Goal: Use online tool/utility: Utilize a website feature to perform a specific function

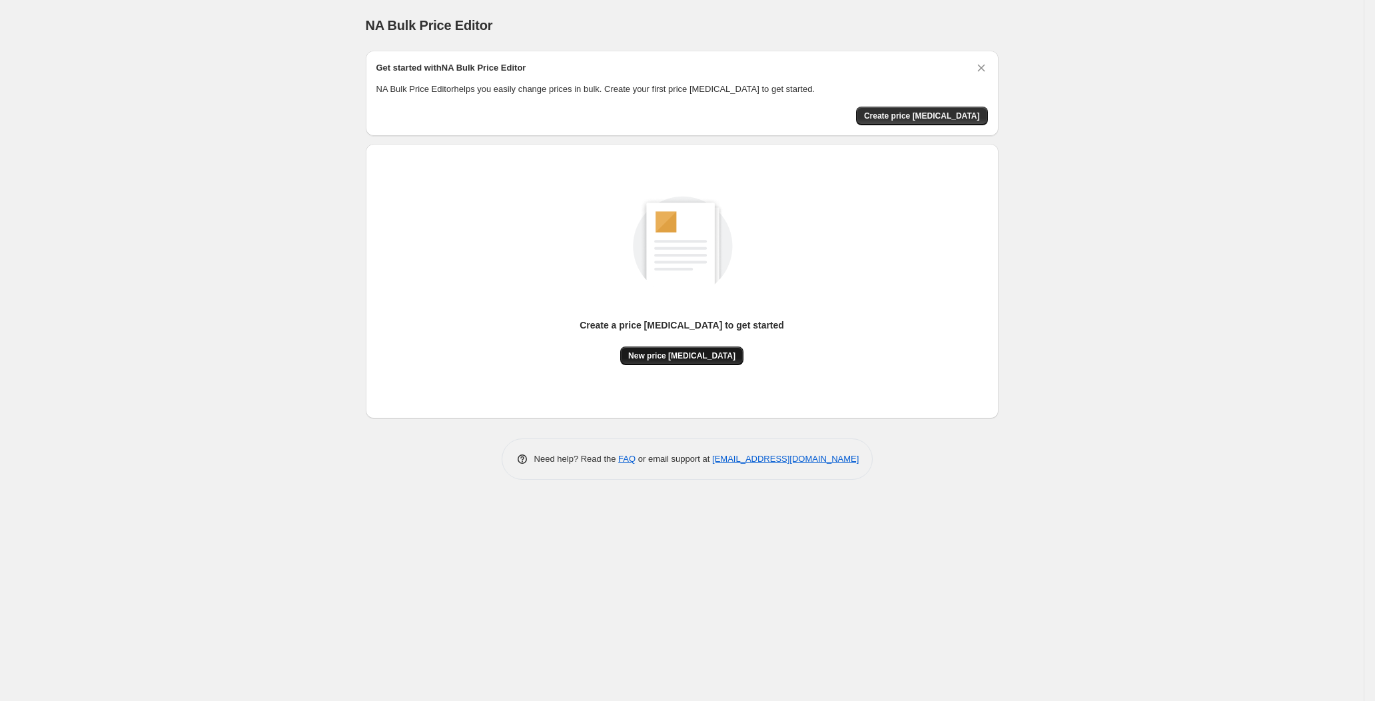
click at [652, 357] on span "New price [MEDICAL_DATA]" at bounding box center [681, 355] width 107 height 11
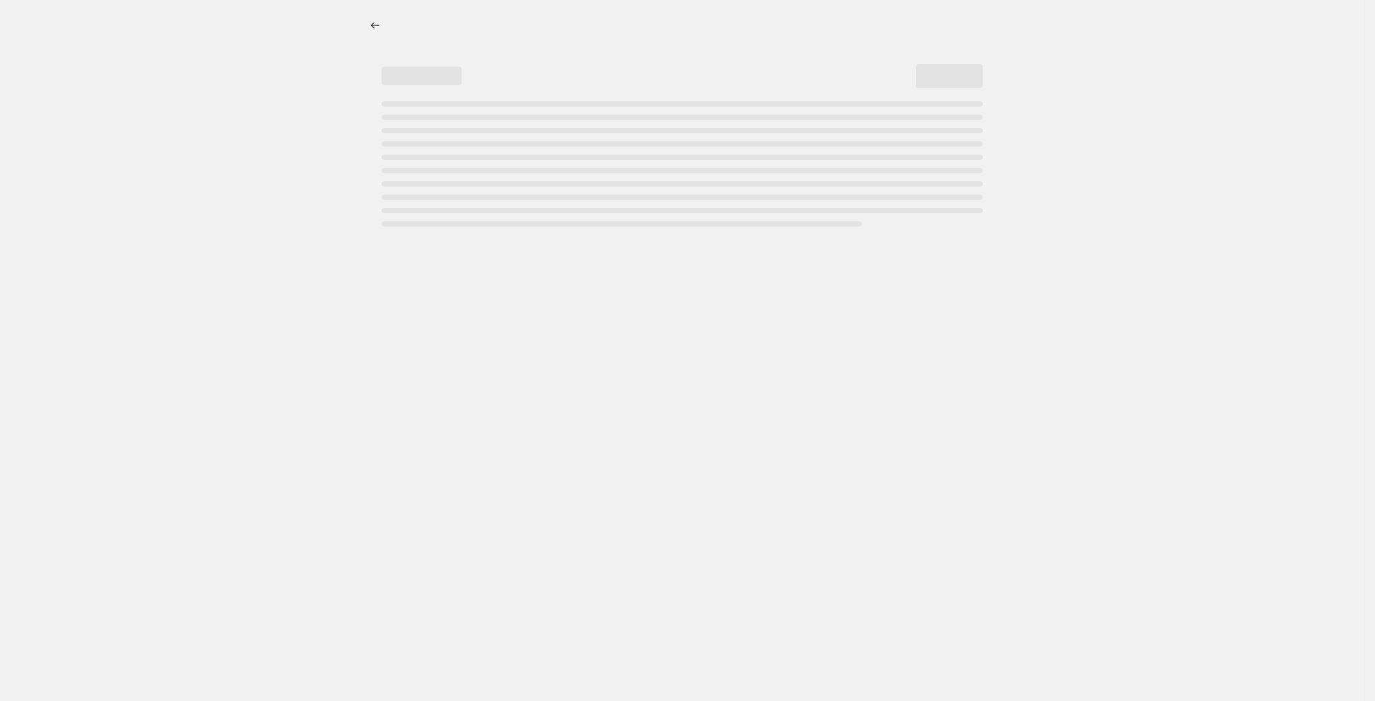
select select "percentage"
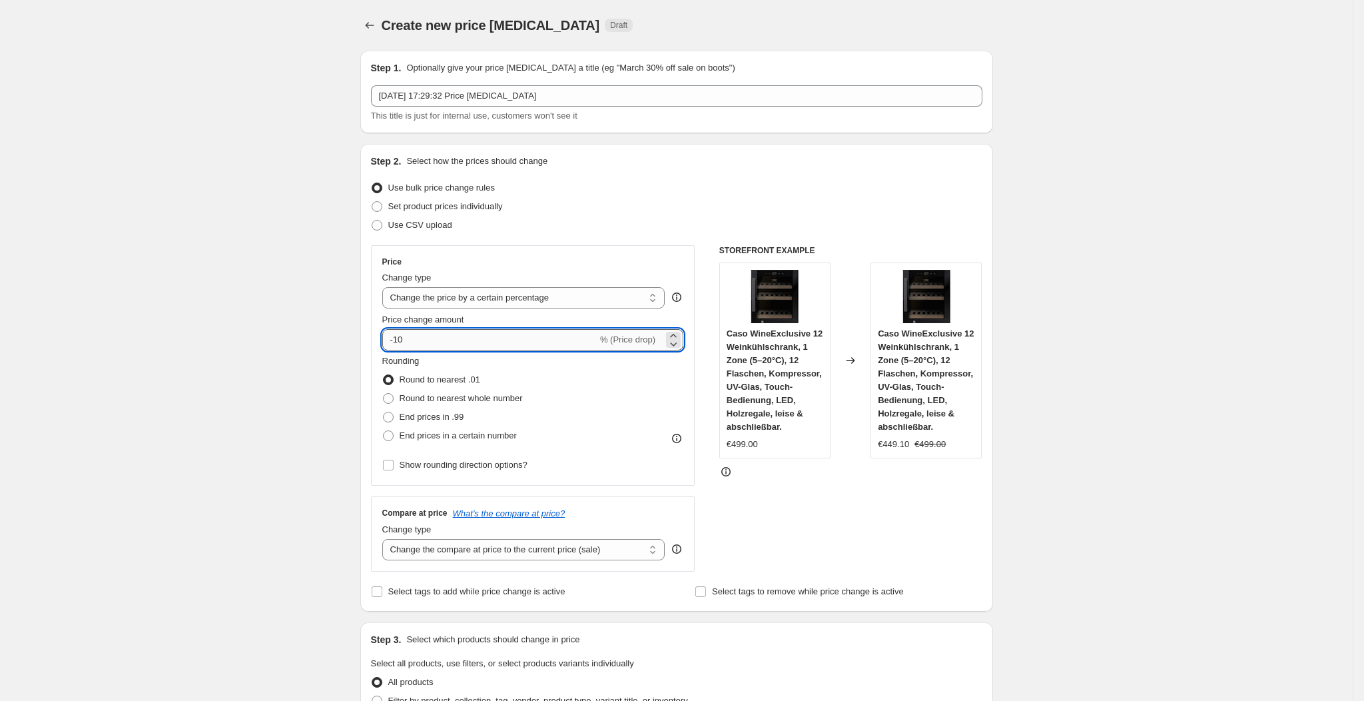
click at [494, 337] on input "-10" at bounding box center [489, 339] width 215 height 21
type input "-1"
type input "-30"
click at [579, 399] on div "Rounding Round to nearest .01 Round to nearest whole number End prices in .99 E…" at bounding box center [533, 399] width 302 height 91
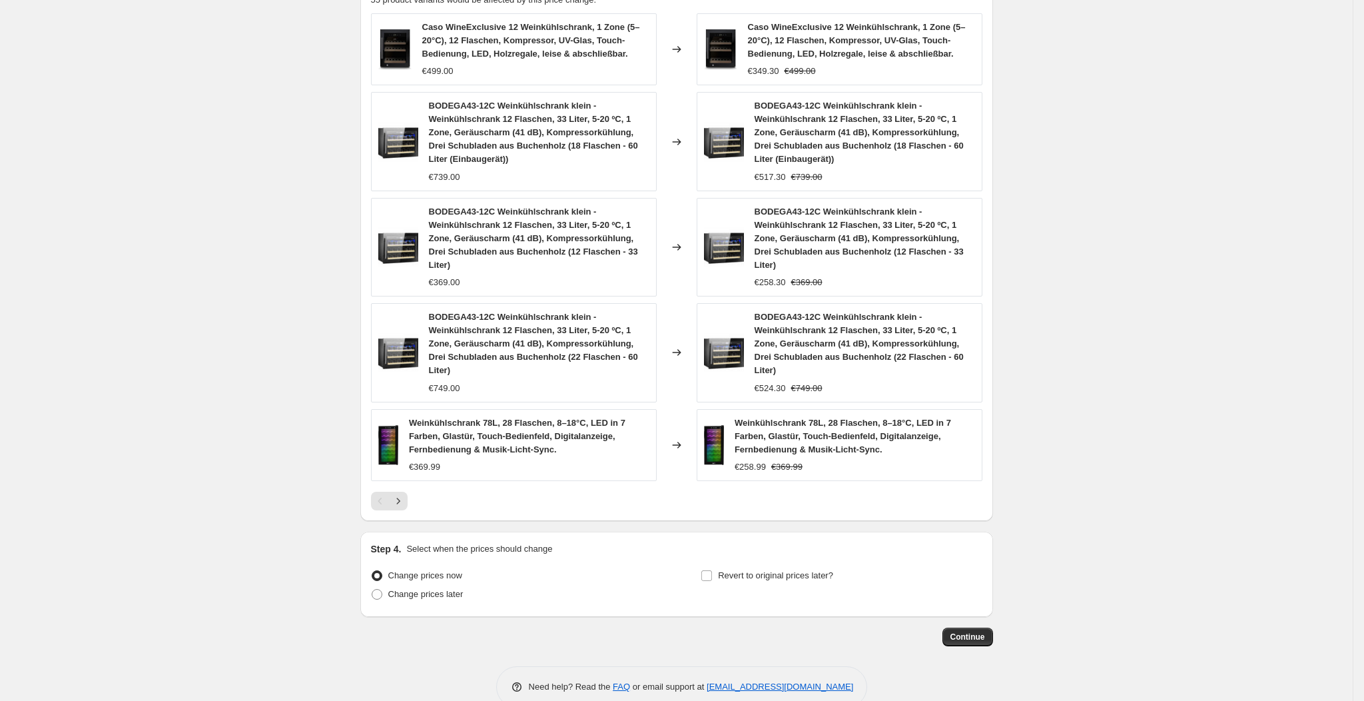
scroll to position [775, 0]
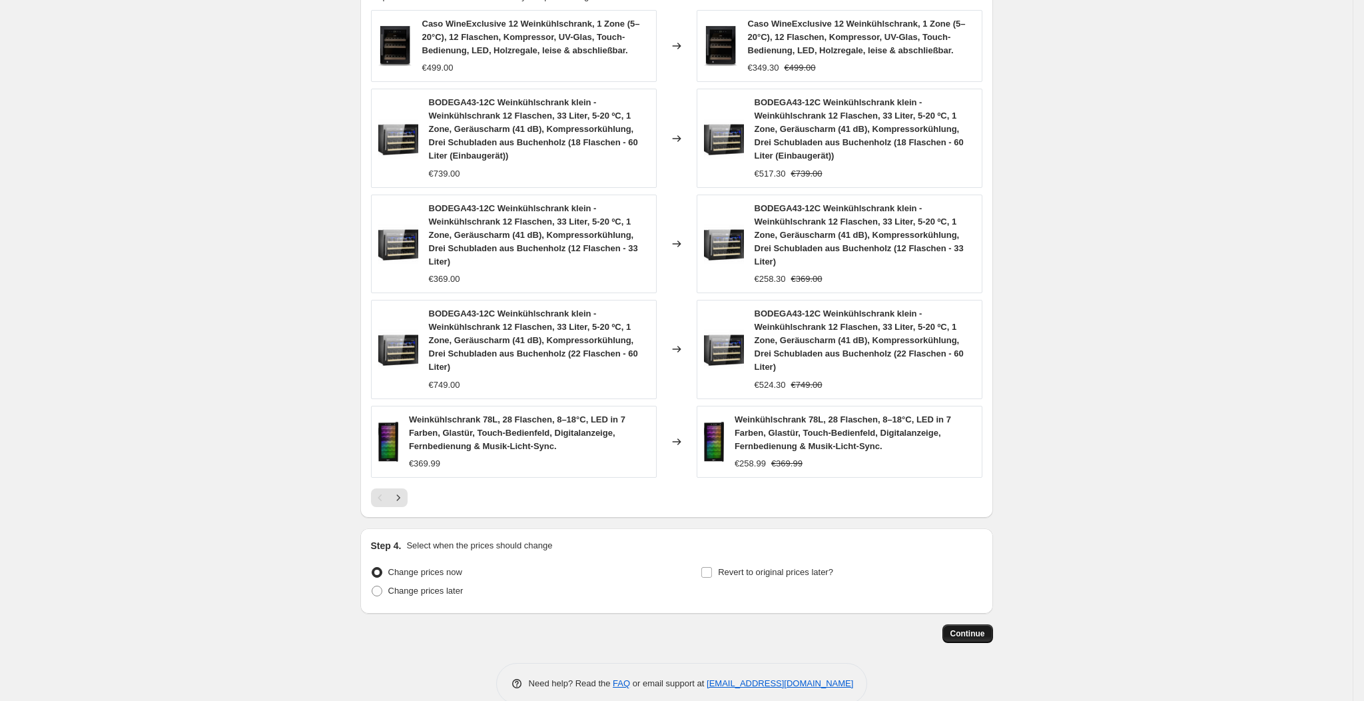
click at [950, 624] on button "Continue" at bounding box center [967, 633] width 51 height 19
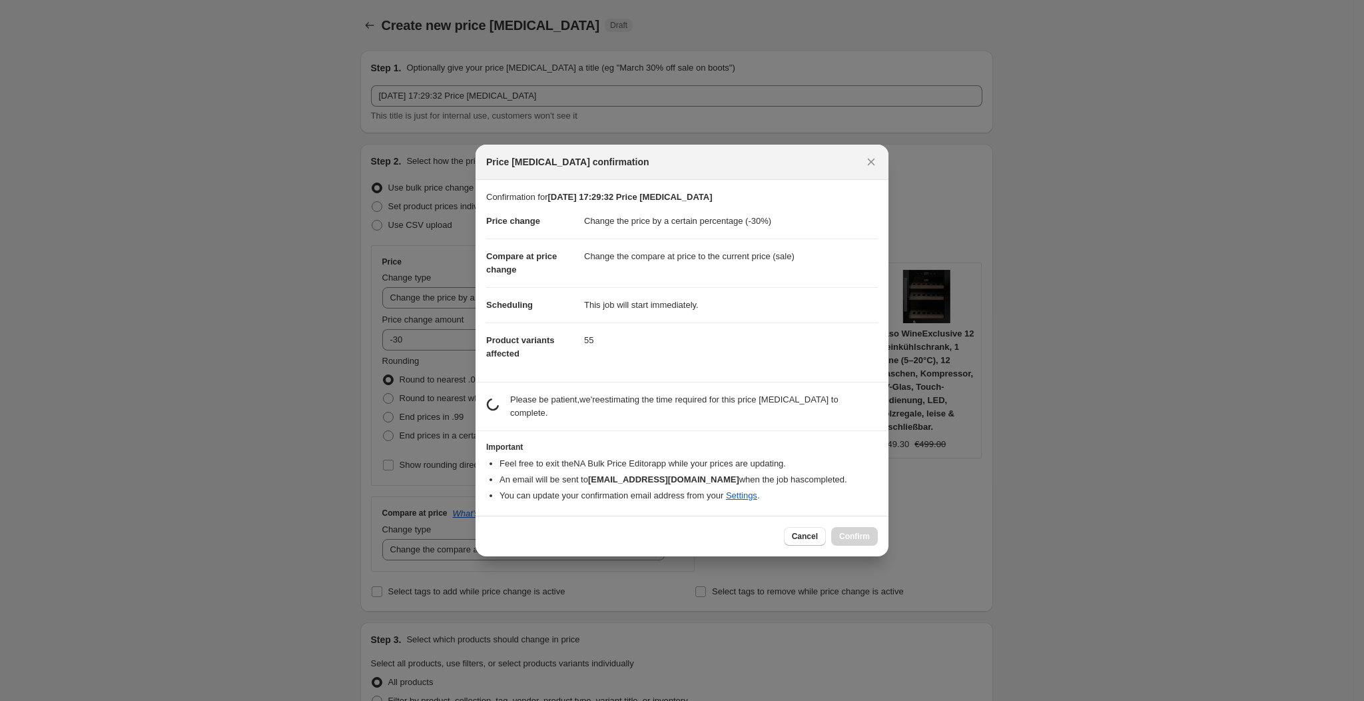
scroll to position [0, 0]
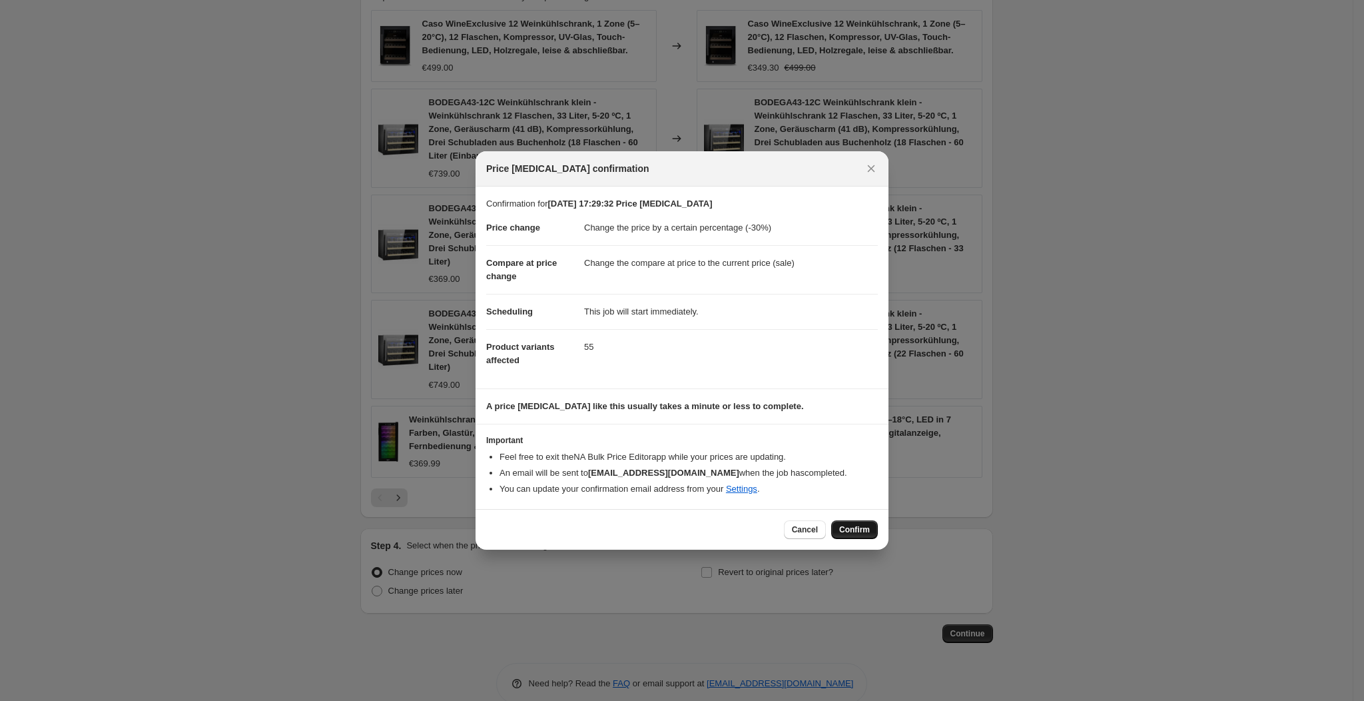
click at [859, 526] on span "Confirm" at bounding box center [854, 529] width 31 height 11
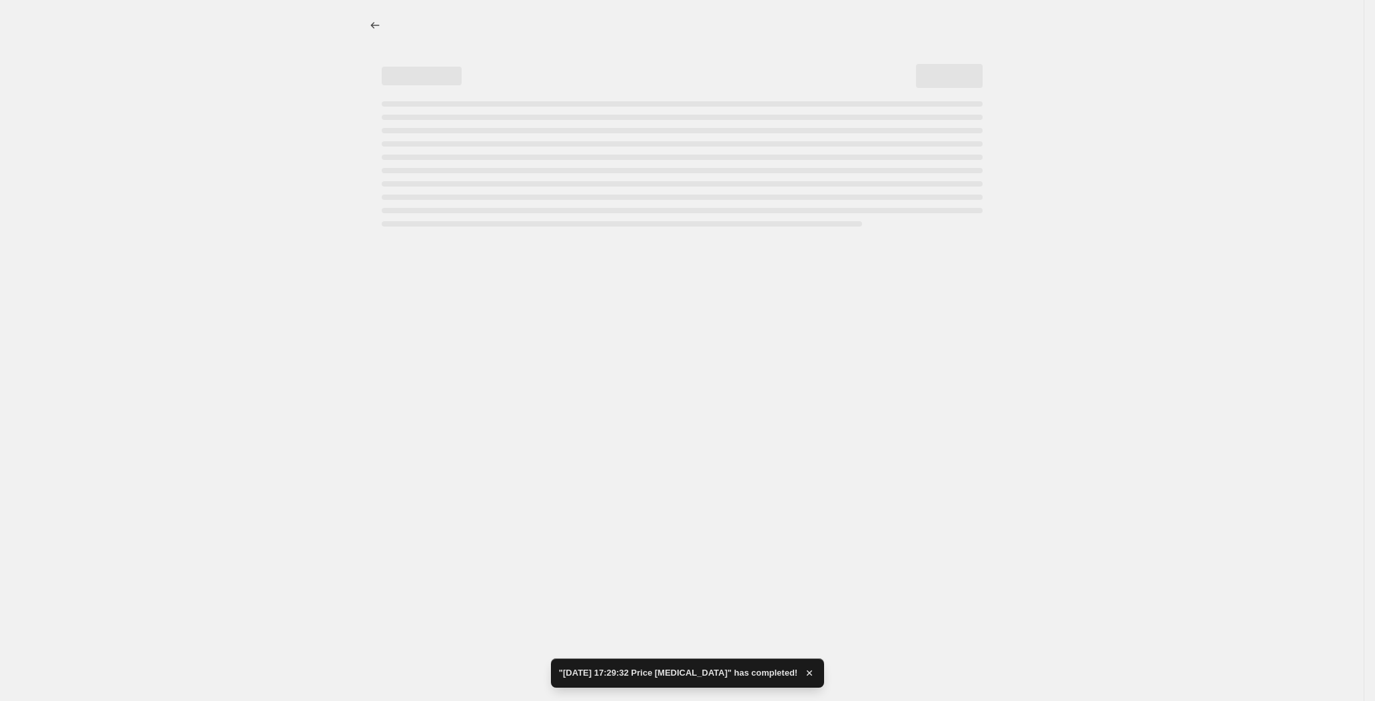
select select "percentage"
